Goal: Information Seeking & Learning: Find specific fact

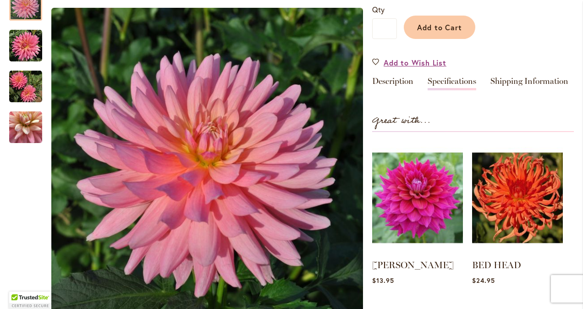
scroll to position [247, 0]
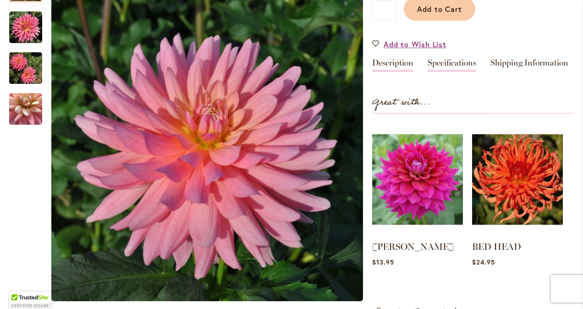
click at [389, 64] on link "Description" at bounding box center [392, 65] width 41 height 13
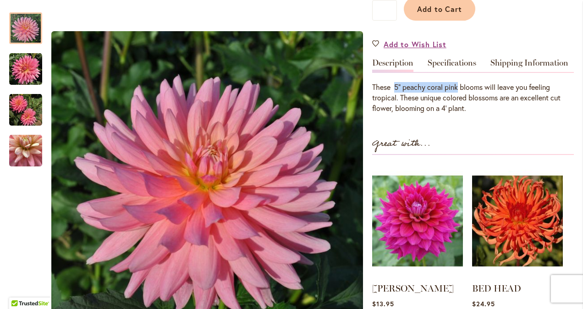
drag, startPoint x: 395, startPoint y: 88, endPoint x: 459, endPoint y: 87, distance: 64.2
click at [459, 87] on div "These 5” peachy coral pink blooms will leave you feeling tropical. These unique…" at bounding box center [473, 98] width 202 height 32
copy div "5” peachy coral pink"
click at [453, 65] on link "Specifications" at bounding box center [452, 65] width 49 height 13
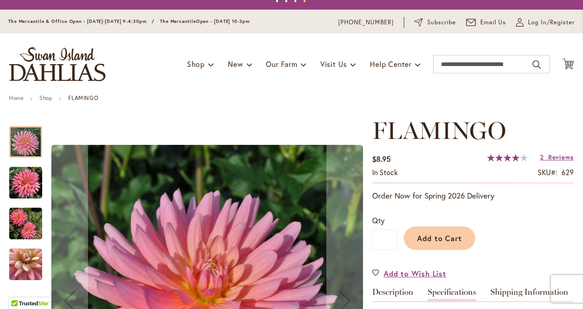
scroll to position [0, 0]
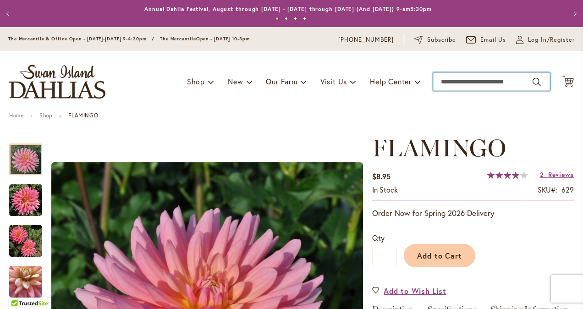
click at [458, 83] on input "Search" at bounding box center [491, 81] width 117 height 18
paste input "**********"
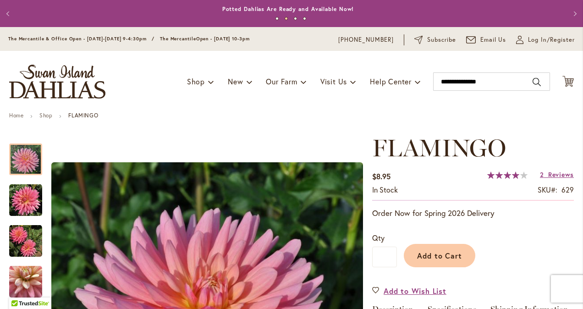
click at [533, 82] on button "Search" at bounding box center [537, 82] width 8 height 15
type input "**********"
click at [533, 81] on button "Search" at bounding box center [537, 82] width 8 height 15
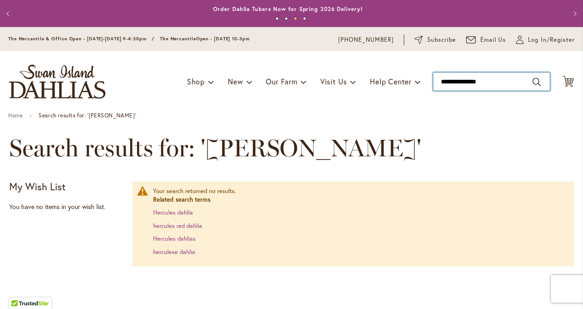
drag, startPoint x: 496, startPoint y: 83, endPoint x: 424, endPoint y: 84, distance: 72.0
click at [424, 84] on div "Toggle Nav Shop Dahlia Tubers Collections Fresh Cut Dahlias Gardening Supplies …" at bounding box center [291, 81] width 583 height 61
type input "******"
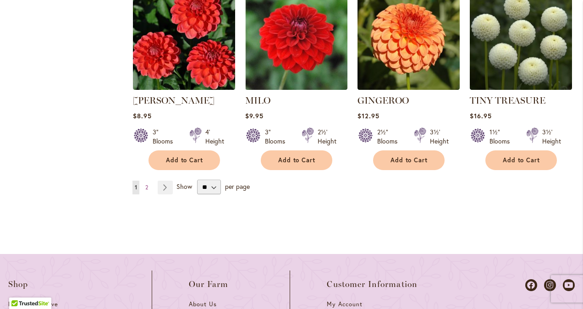
scroll to position [871, 0]
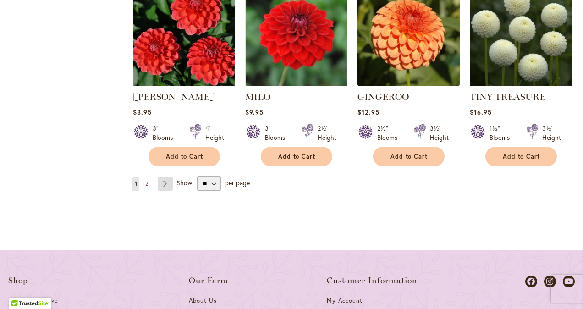
click at [162, 183] on link "Page Next" at bounding box center [165, 184] width 15 height 14
